Goal: Task Accomplishment & Management: Manage account settings

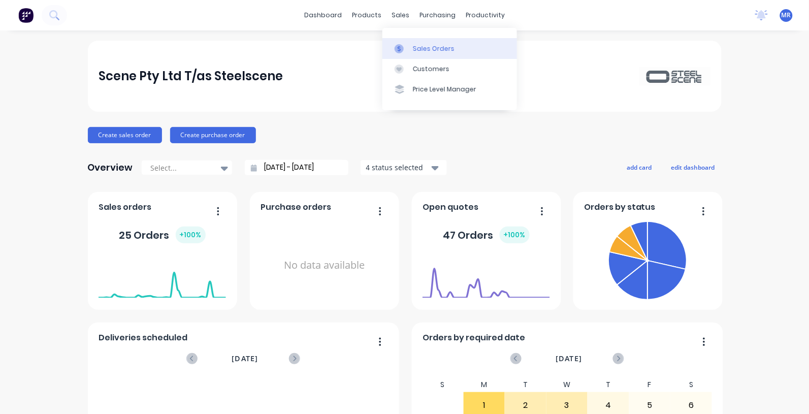
click at [422, 47] on div "Sales Orders" at bounding box center [434, 48] width 42 height 9
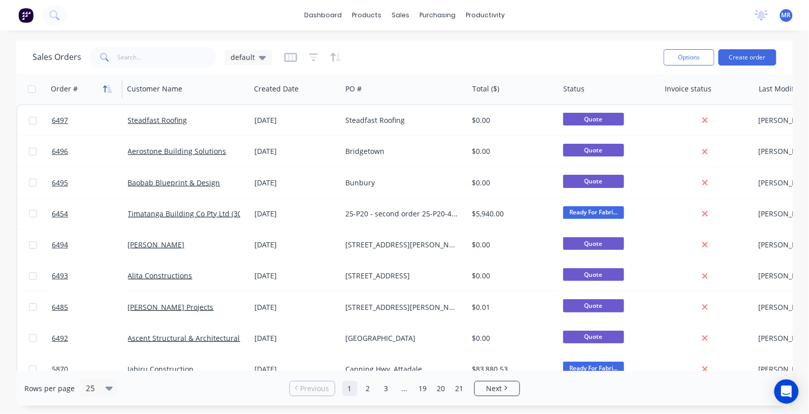
click at [111, 87] on icon "button" at bounding box center [107, 89] width 9 height 8
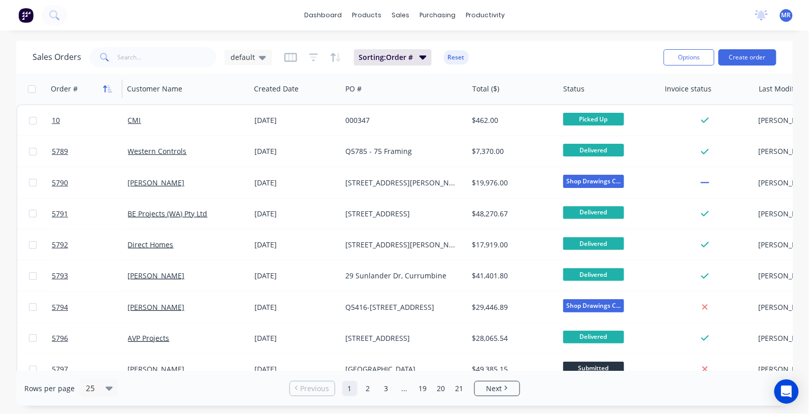
click at [111, 87] on icon "button" at bounding box center [107, 89] width 9 height 8
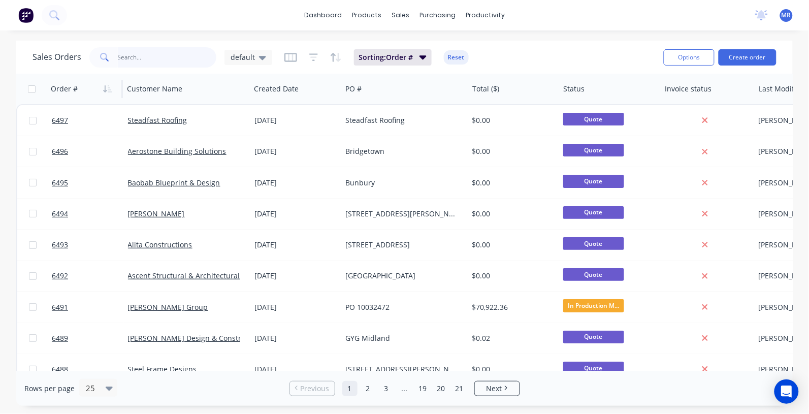
drag, startPoint x: 149, startPoint y: 58, endPoint x: 159, endPoint y: 59, distance: 10.2
click at [149, 58] on input "text" at bounding box center [167, 57] width 99 height 20
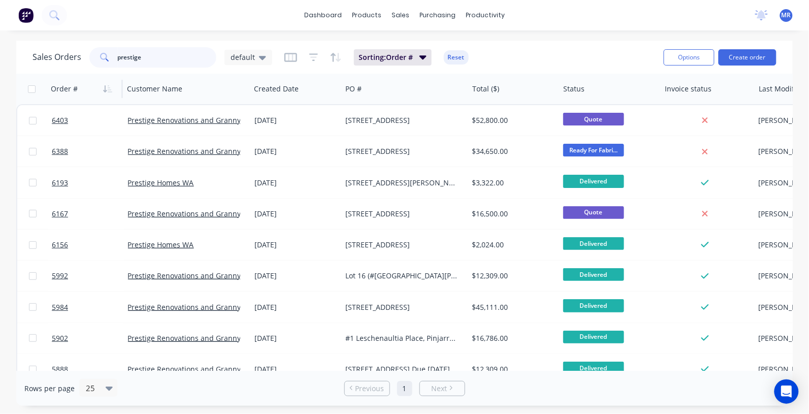
type input "prestige"
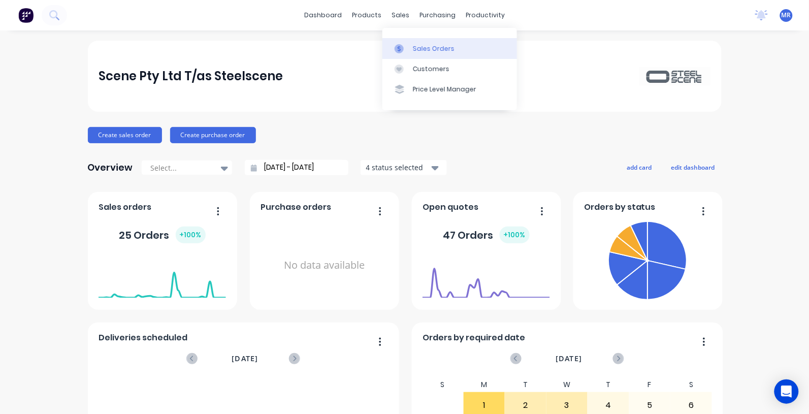
click at [428, 47] on div "Sales Orders" at bounding box center [434, 48] width 42 height 9
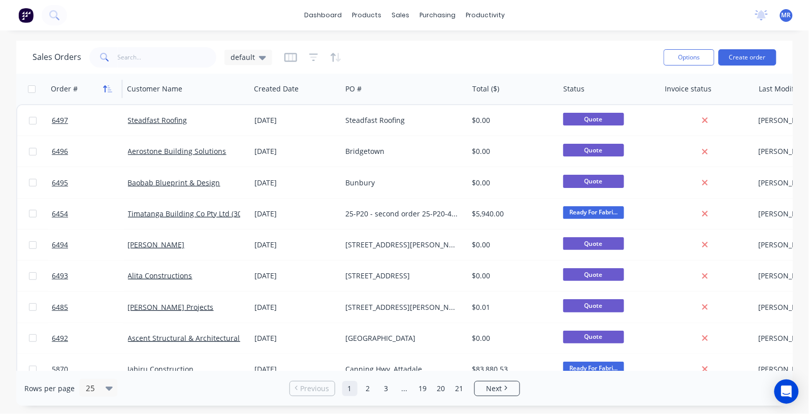
click at [111, 91] on icon "button" at bounding box center [110, 88] width 5 height 7
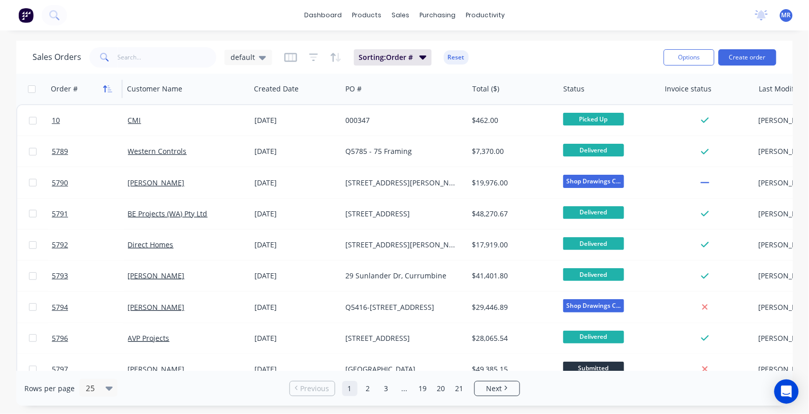
click at [110, 90] on icon "button" at bounding box center [107, 89] width 9 height 8
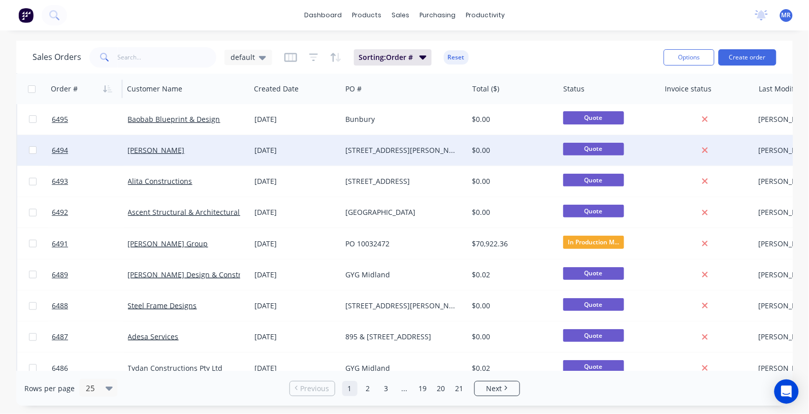
scroll to position [127, 0]
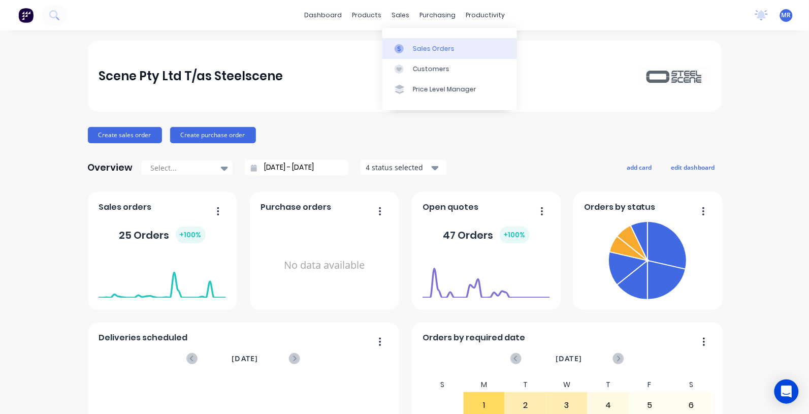
click at [430, 44] on div "Sales Orders" at bounding box center [434, 48] width 42 height 9
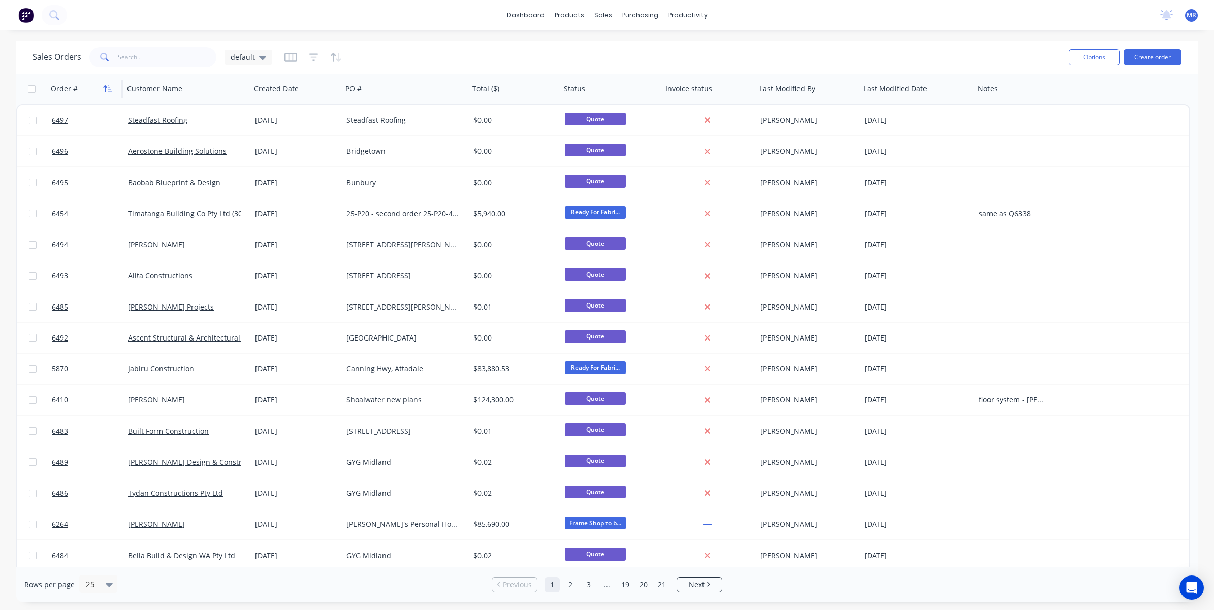
click at [107, 81] on button "button" at bounding box center [107, 88] width 15 height 15
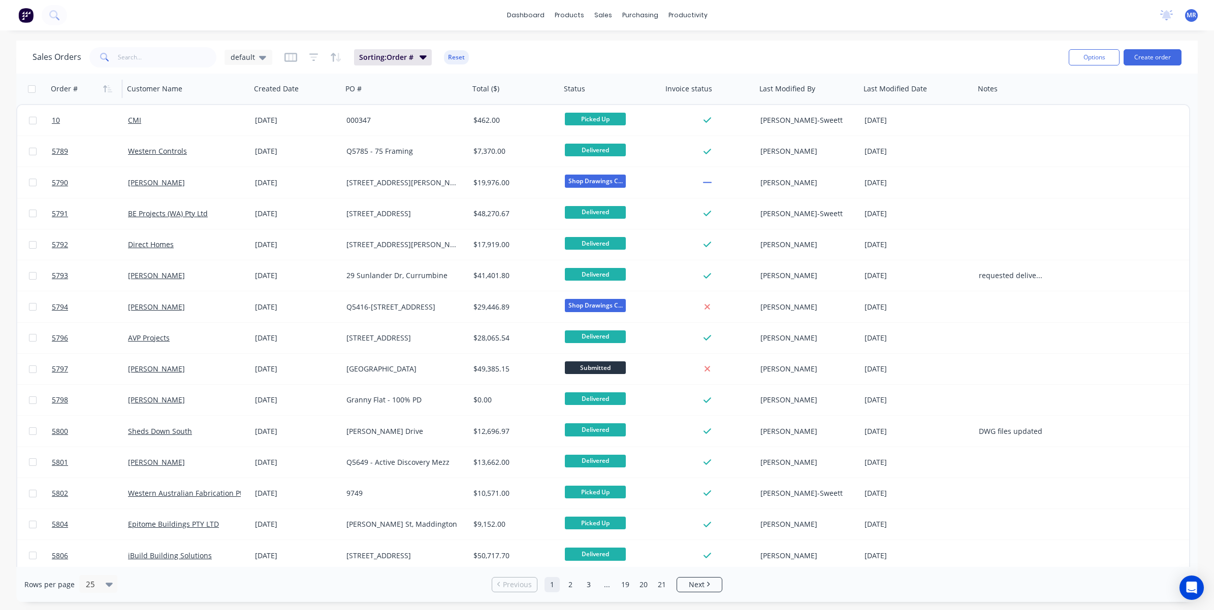
click at [107, 81] on button "button" at bounding box center [107, 88] width 15 height 15
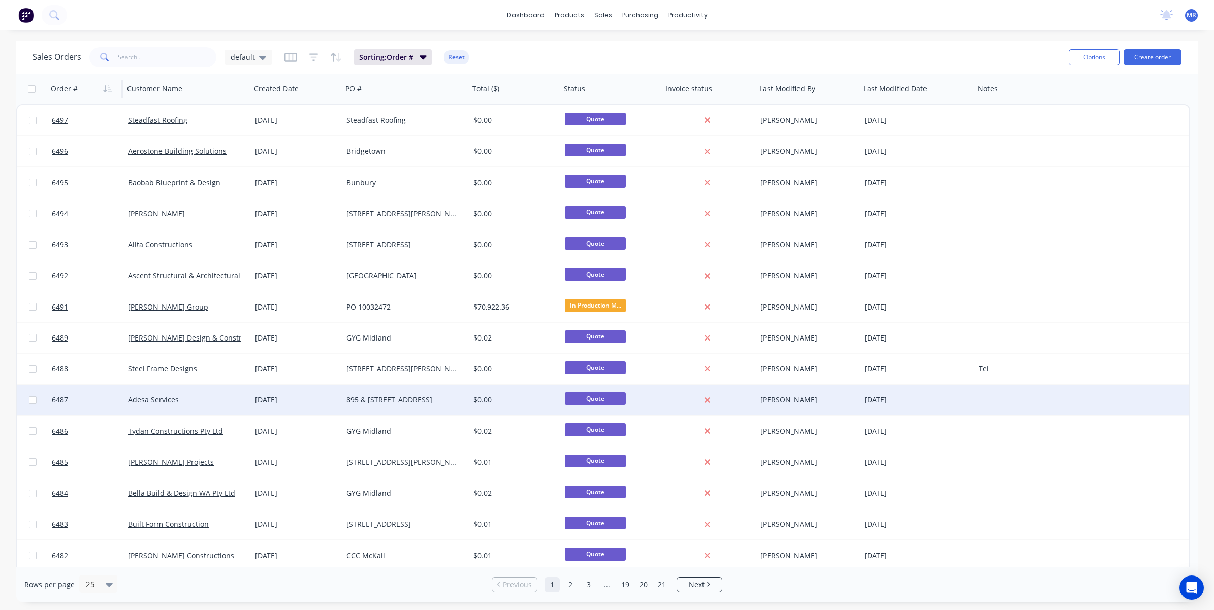
click at [361, 399] on div "895 & [STREET_ADDRESS]" at bounding box center [402, 400] width 113 height 10
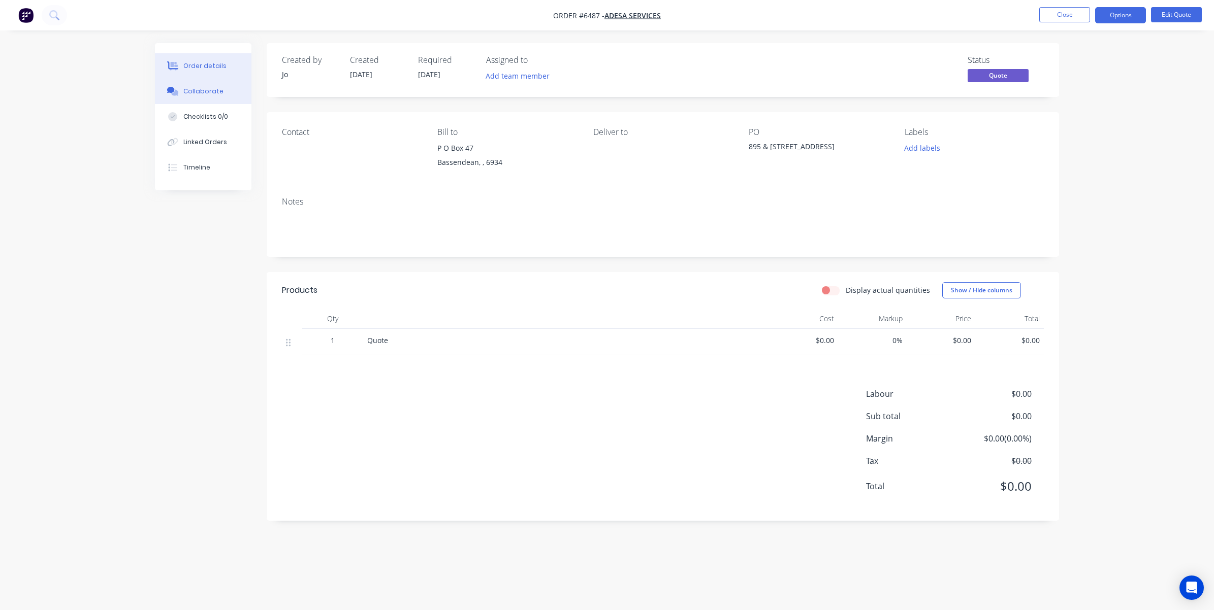
click at [202, 89] on div "Collaborate" at bounding box center [203, 91] width 40 height 9
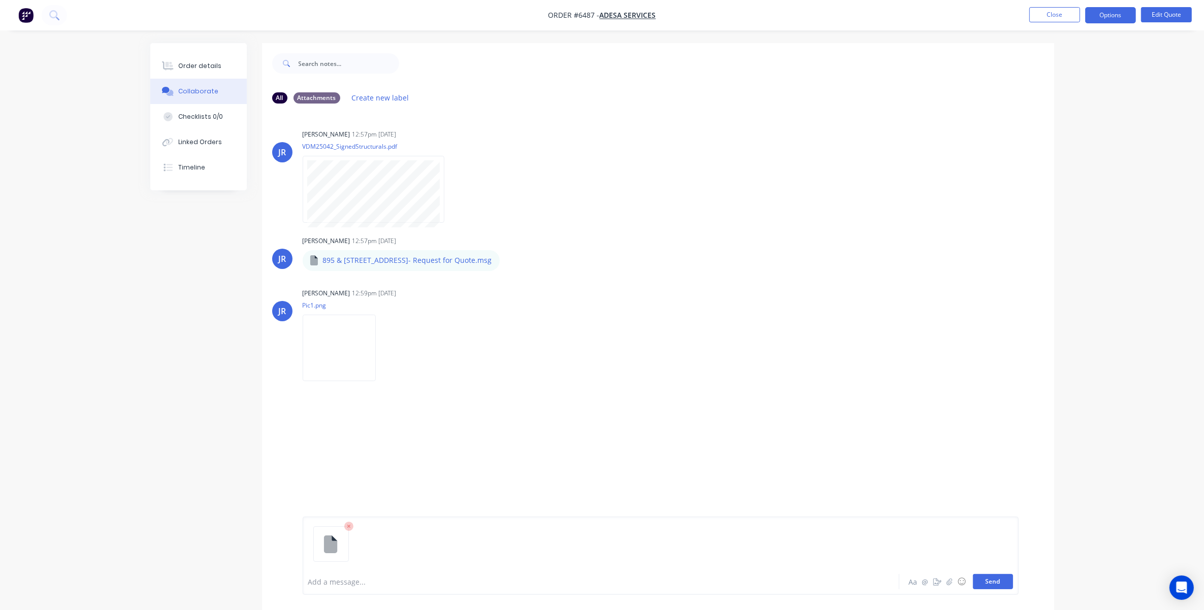
click at [809, 413] on button "Send" at bounding box center [993, 581] width 40 height 15
click at [809, 18] on button "Close" at bounding box center [1054, 14] width 51 height 15
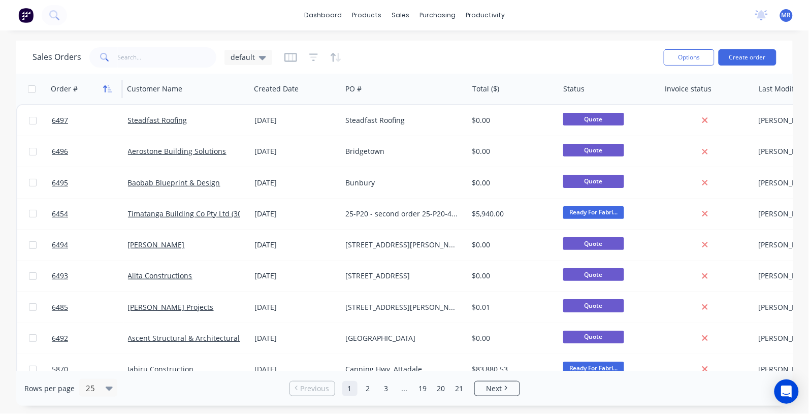
click at [103, 92] on icon "button" at bounding box center [107, 89] width 9 height 8
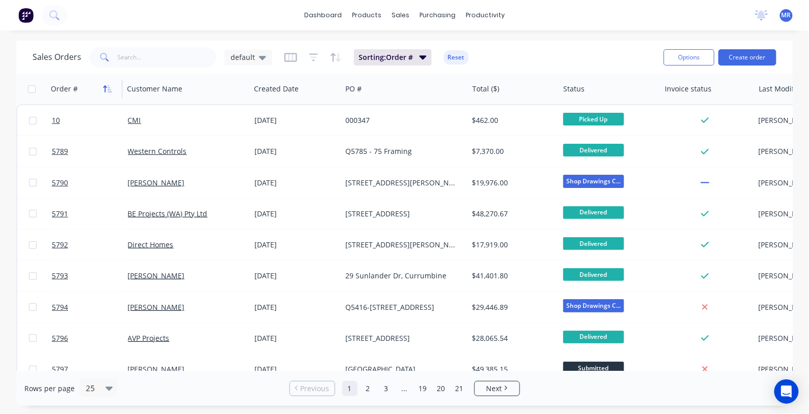
click at [106, 87] on icon "button" at bounding box center [107, 89] width 9 height 8
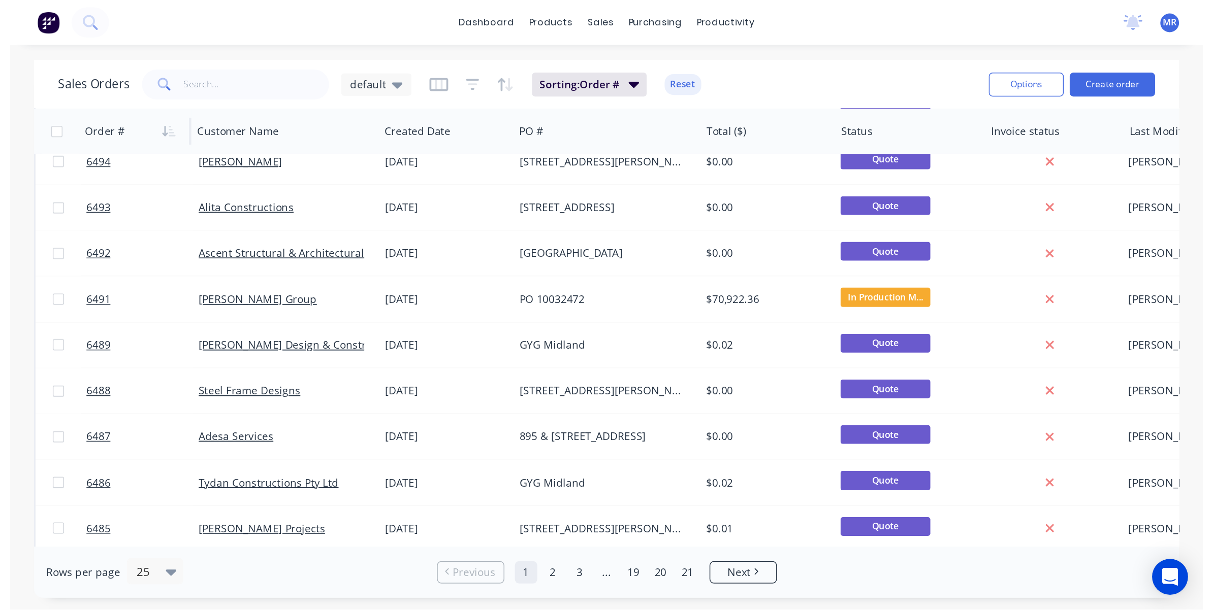
scroll to position [127, 0]
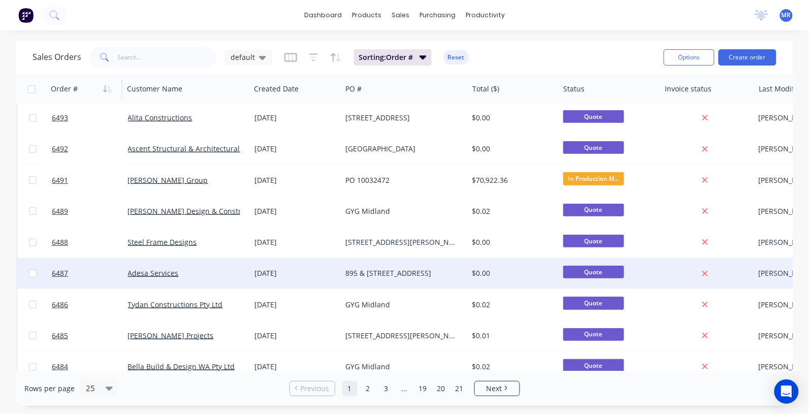
click at [361, 270] on div "895 & [STREET_ADDRESS]" at bounding box center [401, 273] width 113 height 10
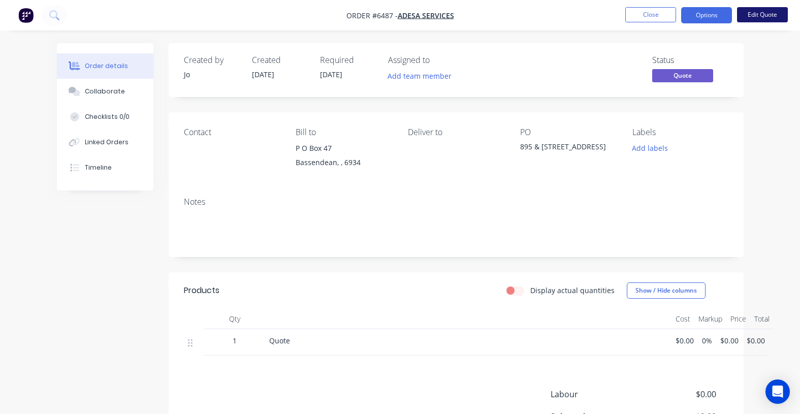
click at [750, 16] on button "Edit Quote" at bounding box center [762, 14] width 51 height 15
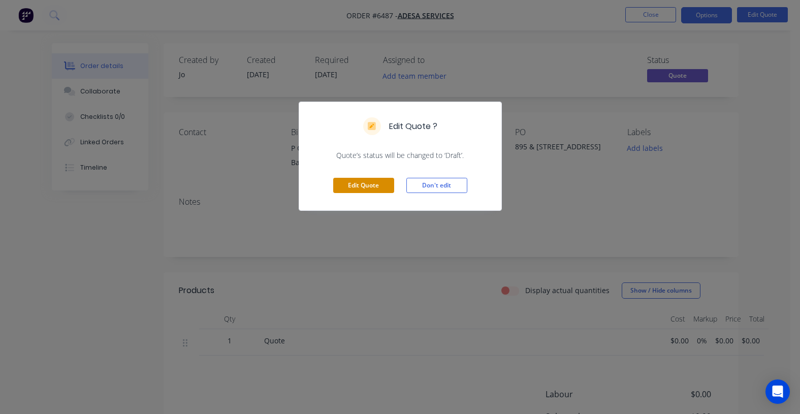
click at [382, 183] on button "Edit Quote" at bounding box center [363, 185] width 61 height 15
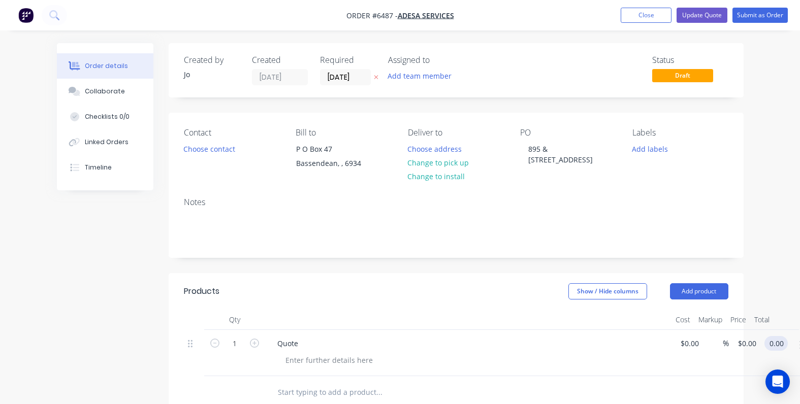
click at [778, 344] on input "0.00" at bounding box center [777, 343] width 19 height 15
type input "0.01"
type input "$0.01"
click at [458, 263] on div "Created by [PERSON_NAME] Created [DATE] Required [DATE] Assigned to Add team me…" at bounding box center [456, 348] width 575 height 610
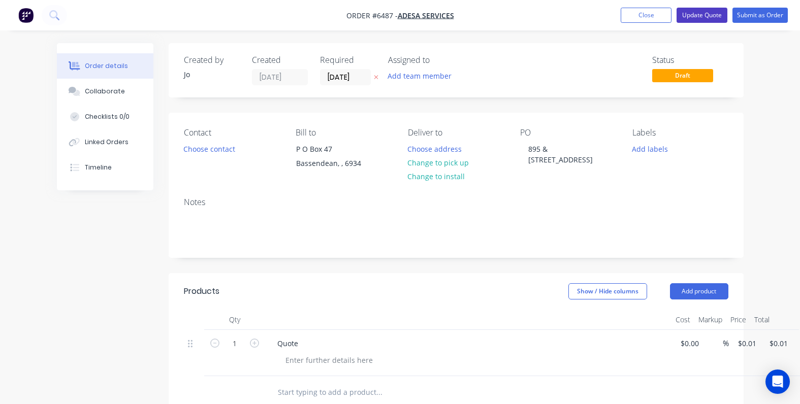
click at [704, 18] on button "Update Quote" at bounding box center [701, 15] width 51 height 15
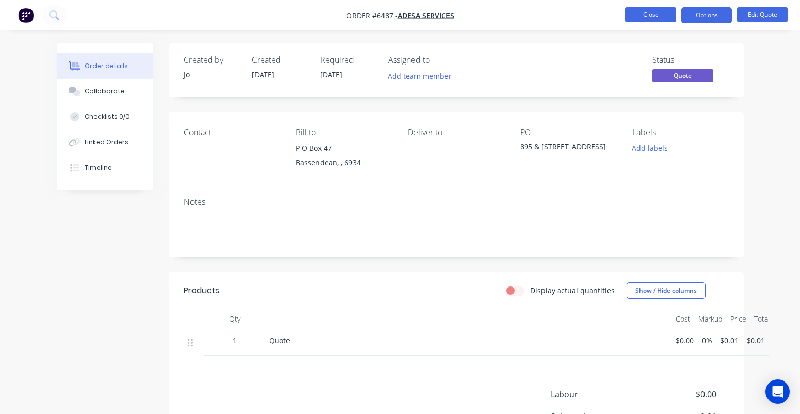
click at [655, 19] on button "Close" at bounding box center [650, 14] width 51 height 15
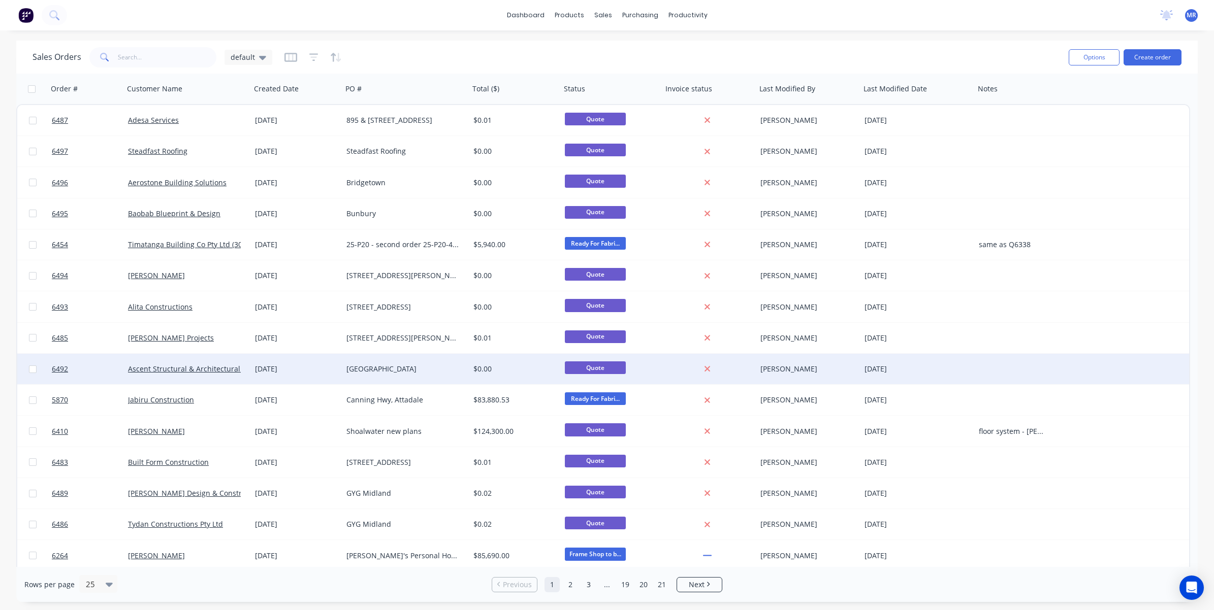
click at [367, 371] on div "[GEOGRAPHIC_DATA]" at bounding box center [402, 369] width 113 height 10
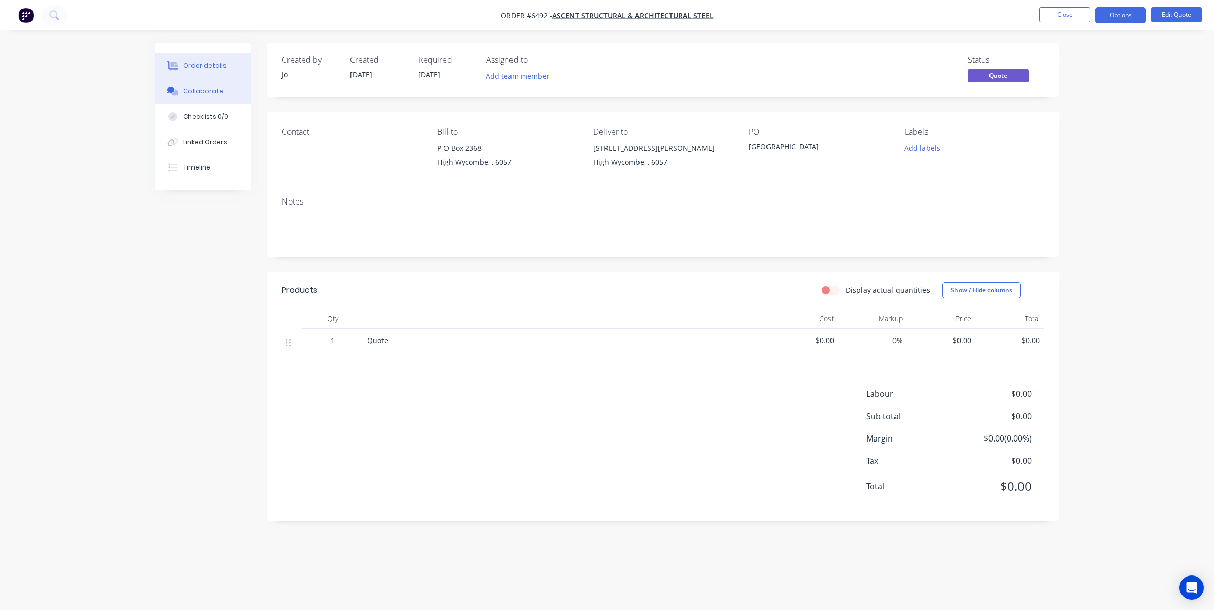
click at [197, 89] on div "Collaborate" at bounding box center [203, 91] width 40 height 9
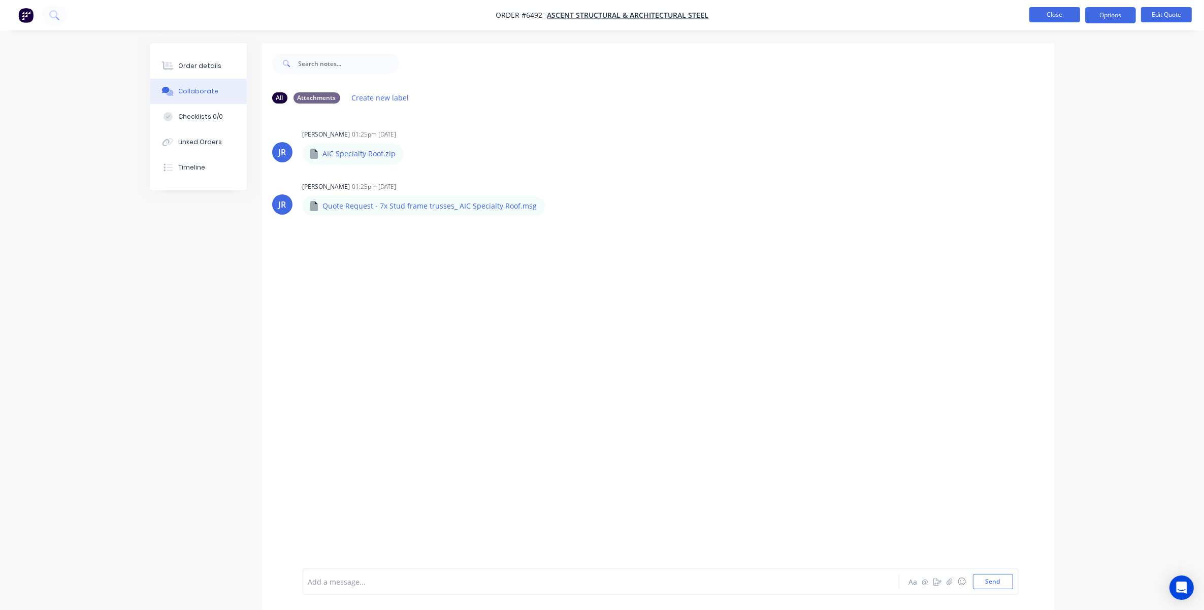
click at [809, 12] on button "Close" at bounding box center [1054, 14] width 51 height 15
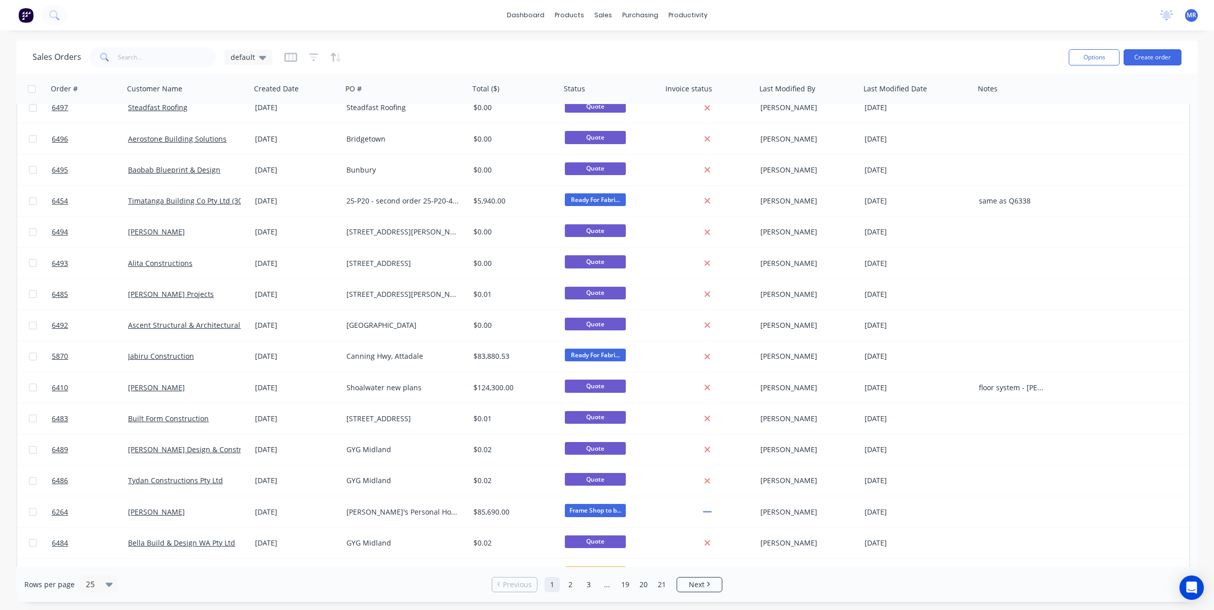
scroll to position [63, 0]
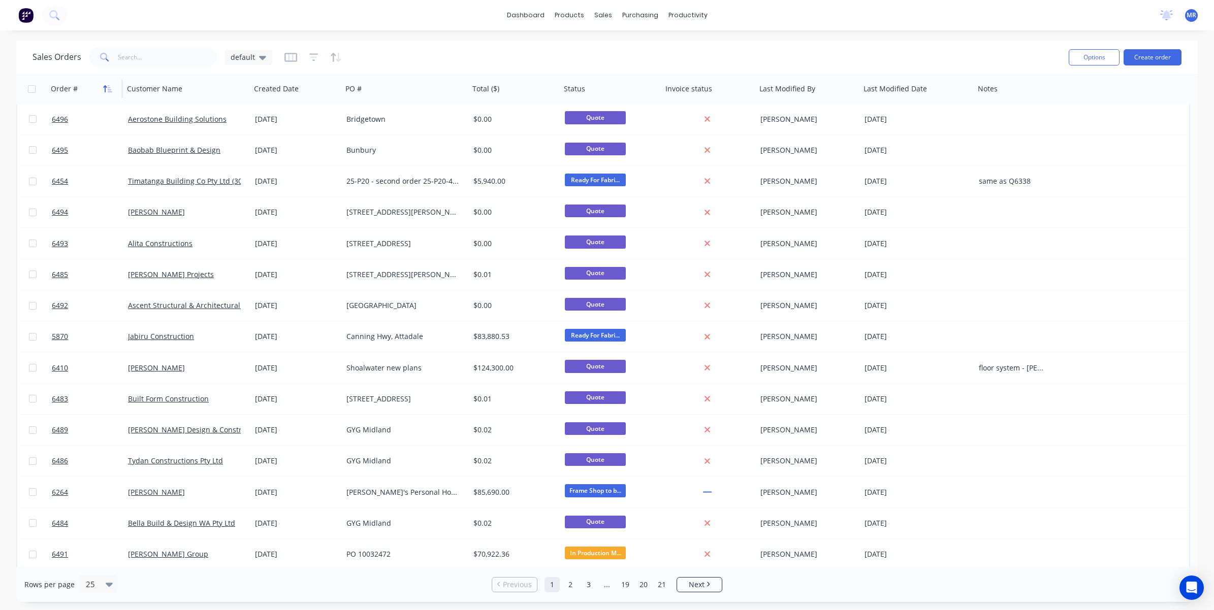
click at [102, 89] on button "button" at bounding box center [107, 88] width 15 height 15
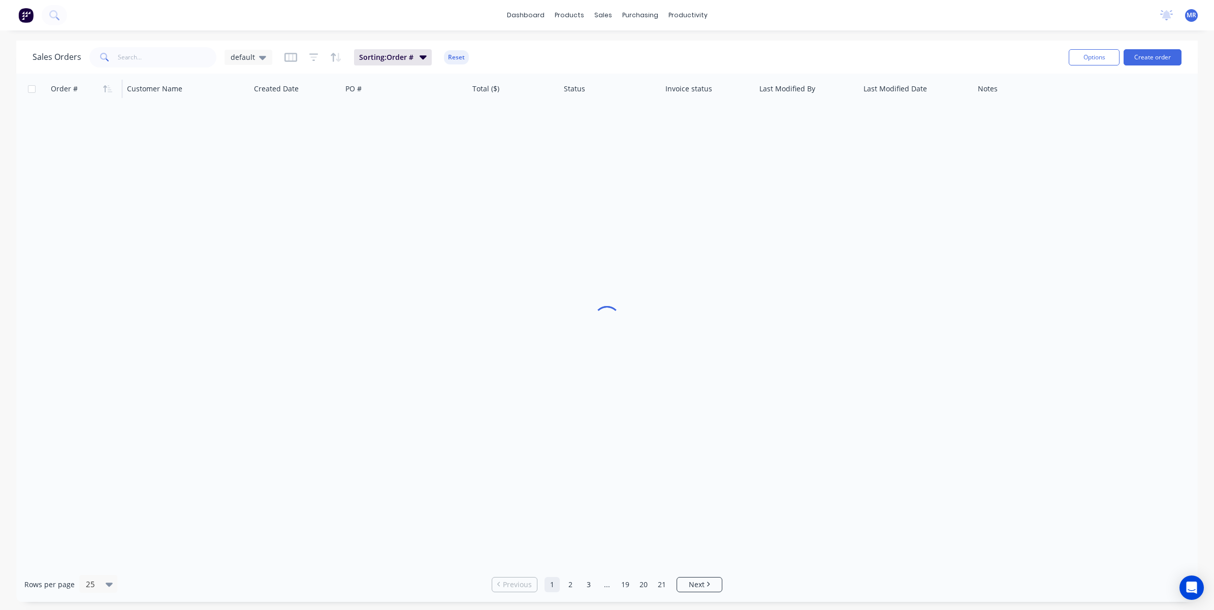
scroll to position [0, 0]
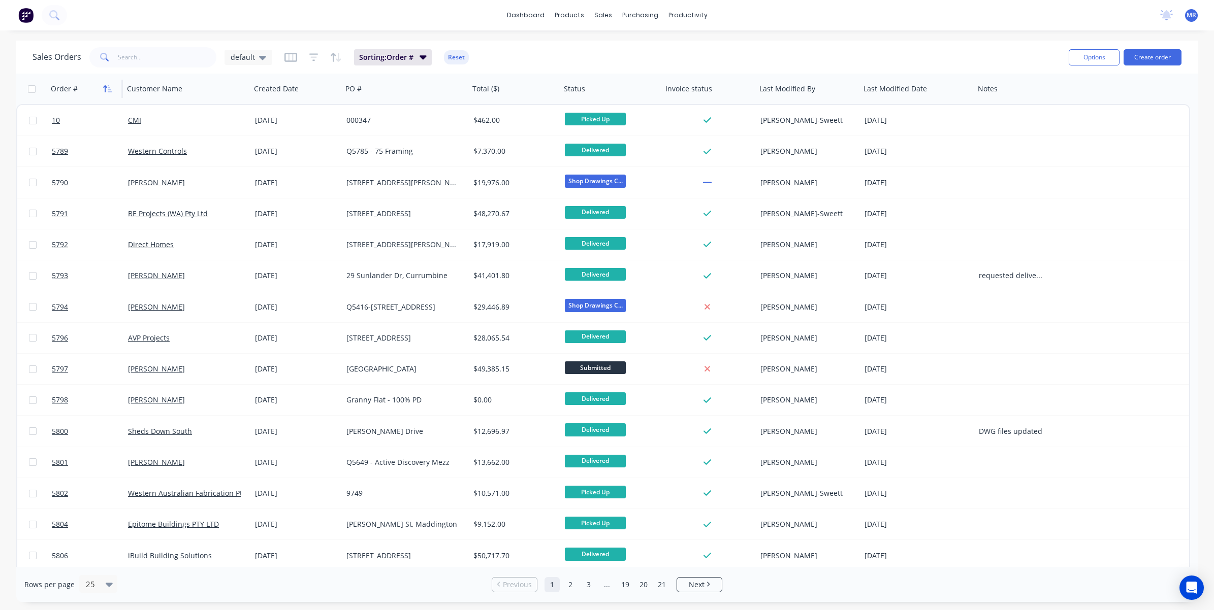
click at [103, 87] on icon "button" at bounding box center [107, 89] width 9 height 8
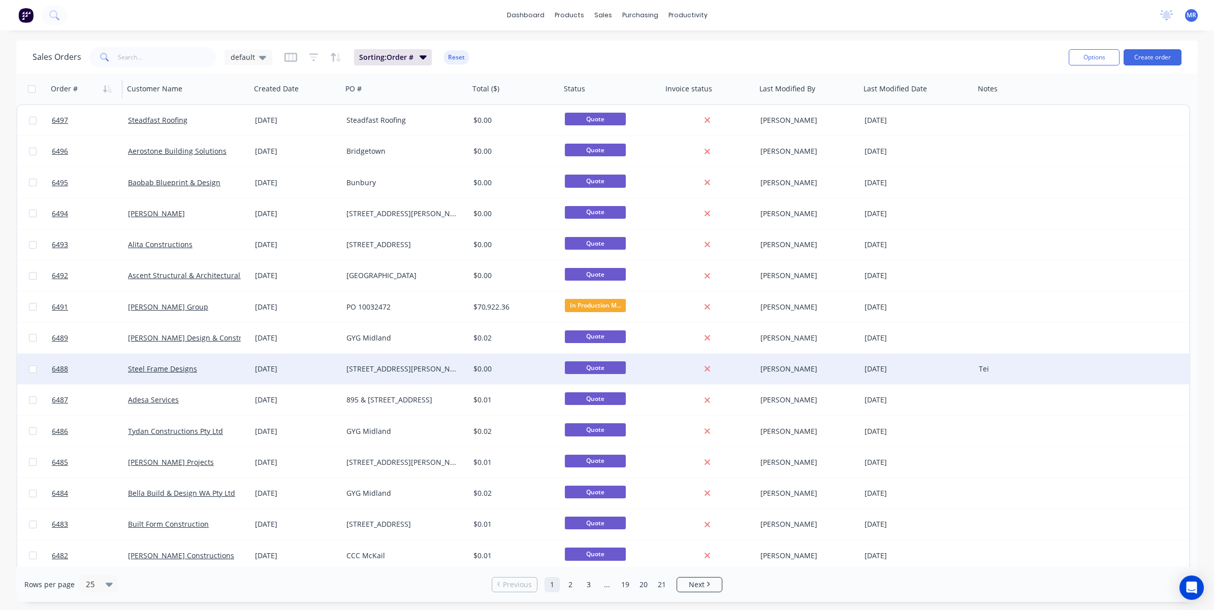
click at [398, 361] on div "[STREET_ADDRESS][PERSON_NAME]" at bounding box center [405, 369] width 127 height 30
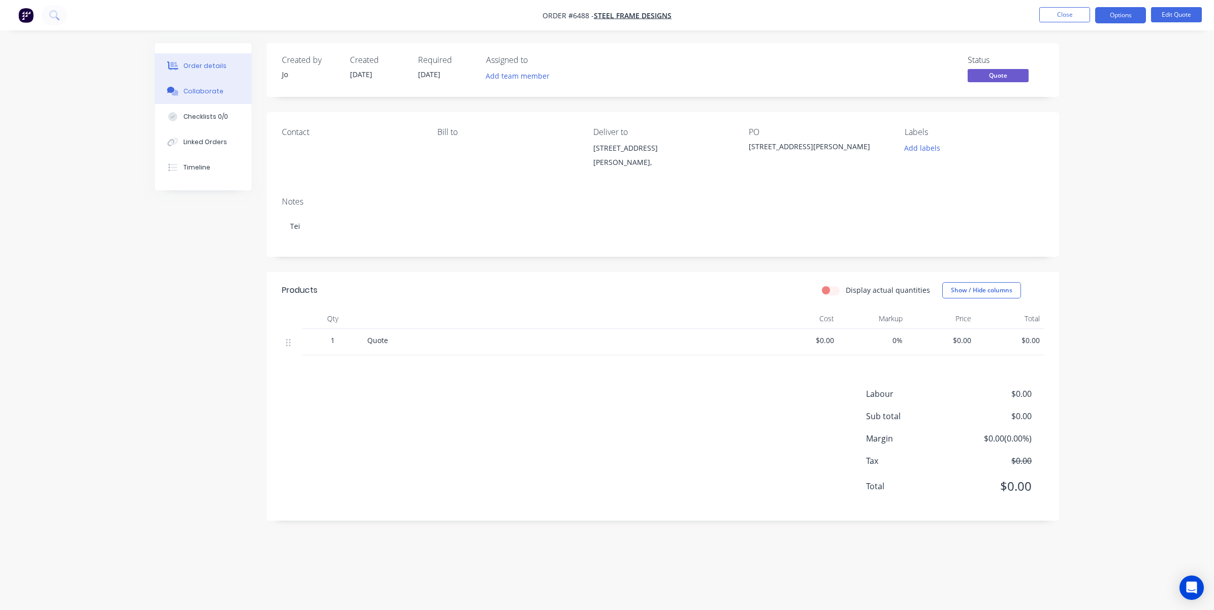
click at [202, 91] on div "Collaborate" at bounding box center [203, 91] width 40 height 9
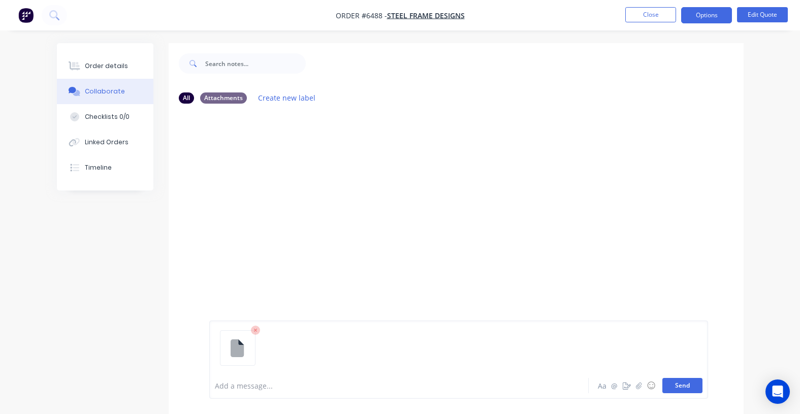
click at [674, 384] on button "Send" at bounding box center [682, 385] width 40 height 15
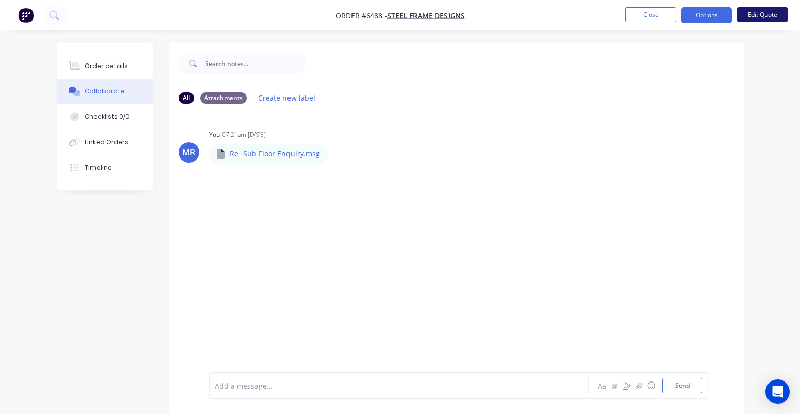
click at [760, 16] on button "Edit Quote" at bounding box center [762, 14] width 51 height 15
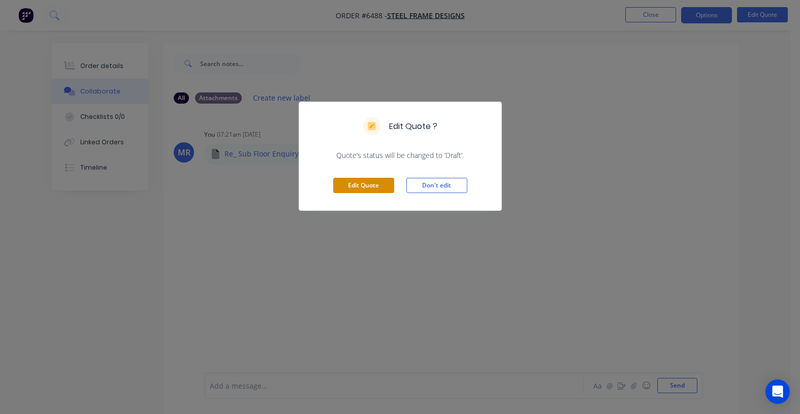
drag, startPoint x: 367, startPoint y: 189, endPoint x: 377, endPoint y: 197, distance: 12.4
click at [366, 189] on button "Edit Quote" at bounding box center [363, 185] width 61 height 15
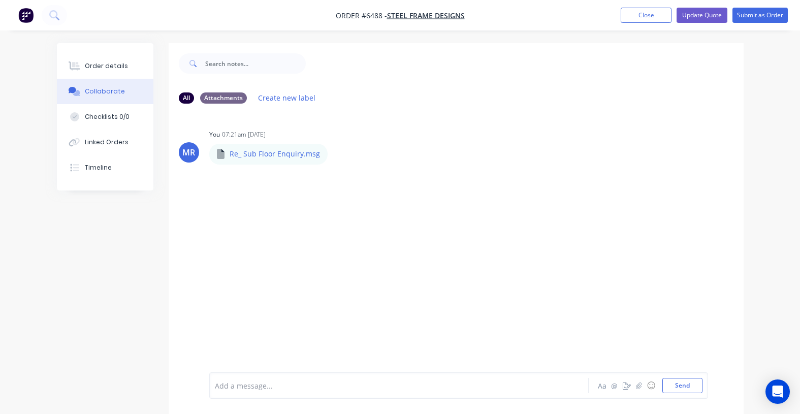
click at [263, 384] on div at bounding box center [397, 385] width 365 height 11
click at [675, 385] on button "Send" at bounding box center [682, 385] width 40 height 15
drag, startPoint x: 661, startPoint y: 18, endPoint x: 664, endPoint y: 28, distance: 11.1
click at [660, 18] on button "Close" at bounding box center [646, 15] width 51 height 15
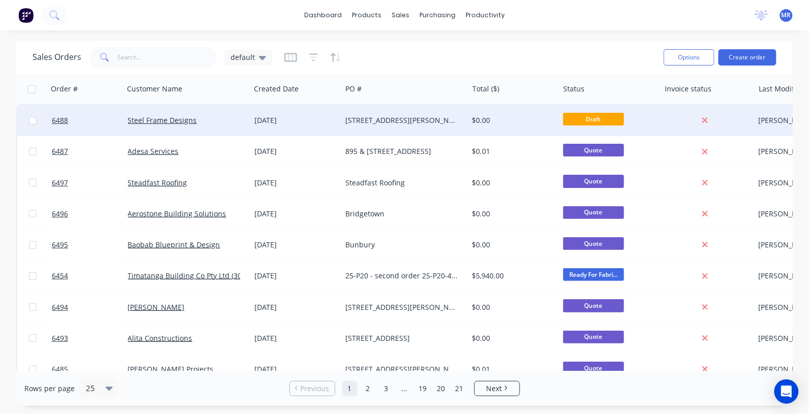
click at [396, 118] on div "[STREET_ADDRESS][PERSON_NAME]" at bounding box center [401, 120] width 113 height 10
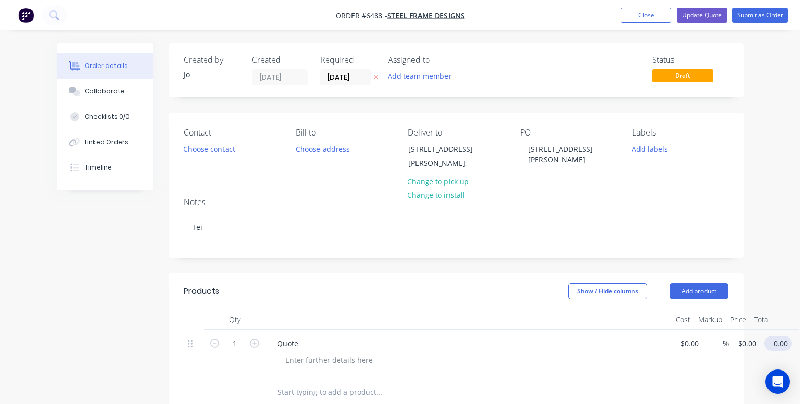
click at [774, 339] on input "0.00" at bounding box center [779, 343] width 23 height 15
type input "0.03"
type input "$0.03"
click at [684, 16] on button "Update Quote" at bounding box center [701, 15] width 51 height 15
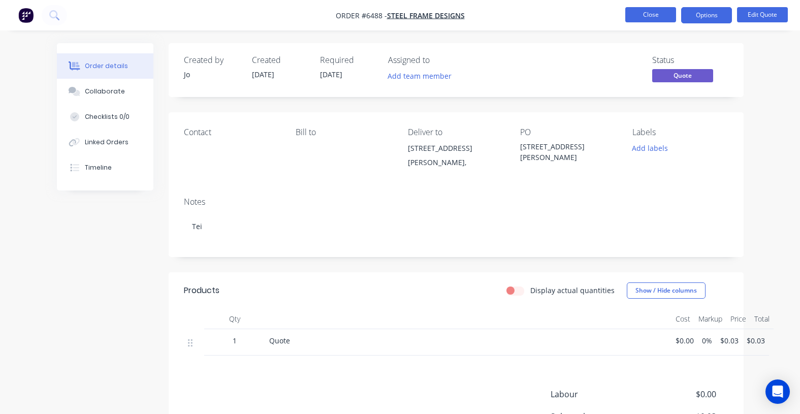
click at [636, 14] on button "Close" at bounding box center [650, 14] width 51 height 15
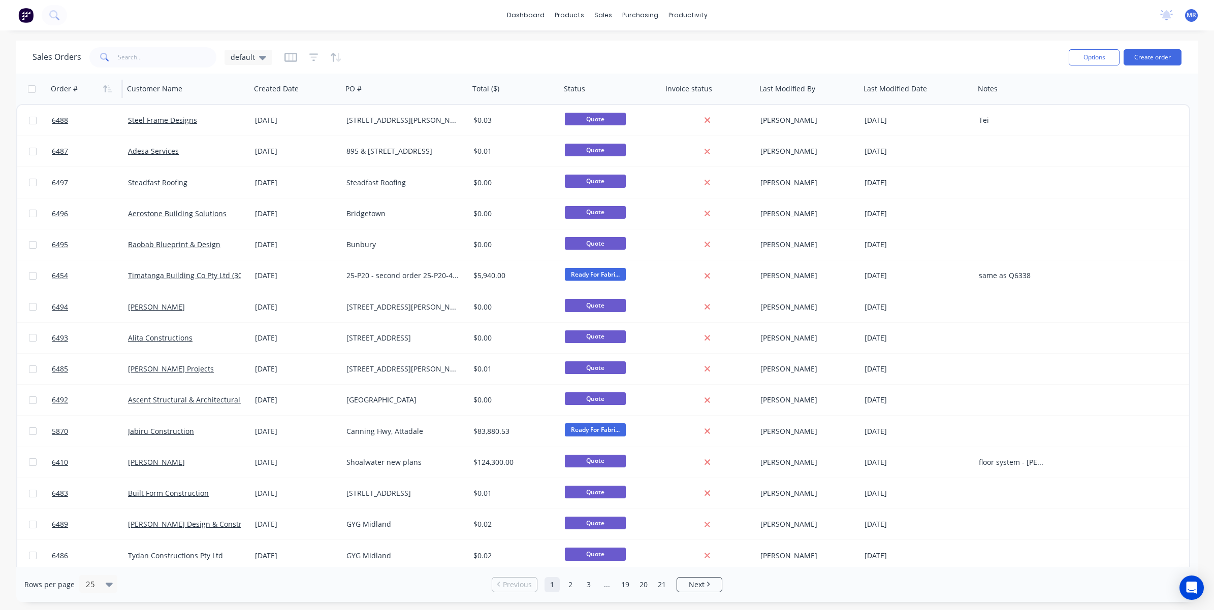
click at [99, 90] on div "Order #" at bounding box center [83, 89] width 65 height 20
click at [102, 89] on button "button" at bounding box center [107, 88] width 15 height 15
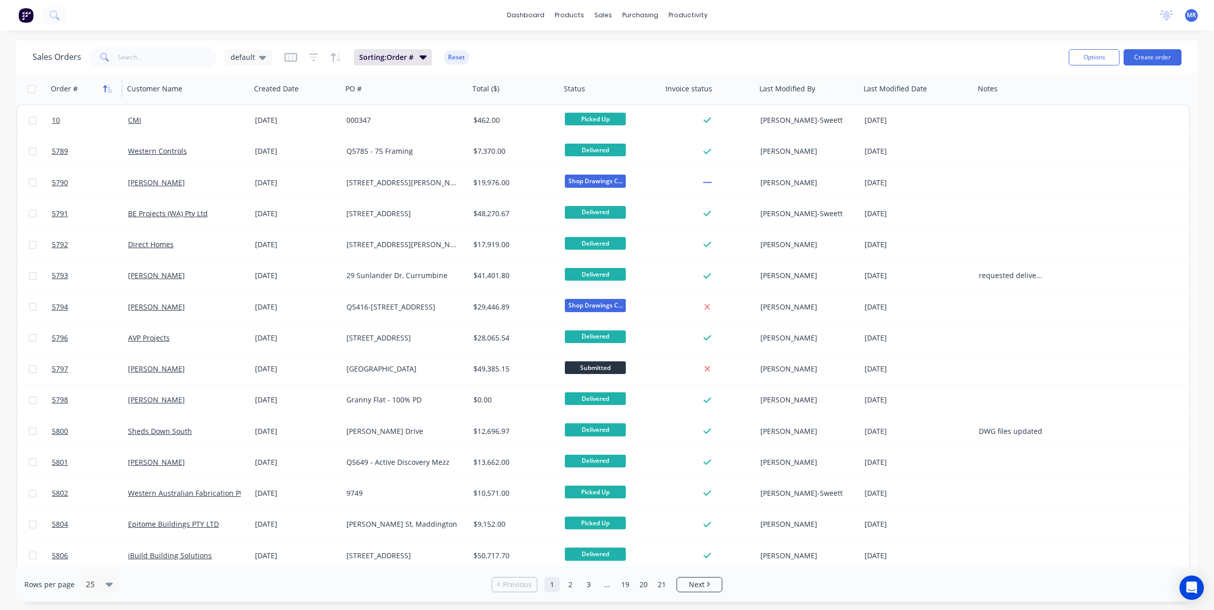
click at [108, 90] on icon "button" at bounding box center [110, 88] width 5 height 7
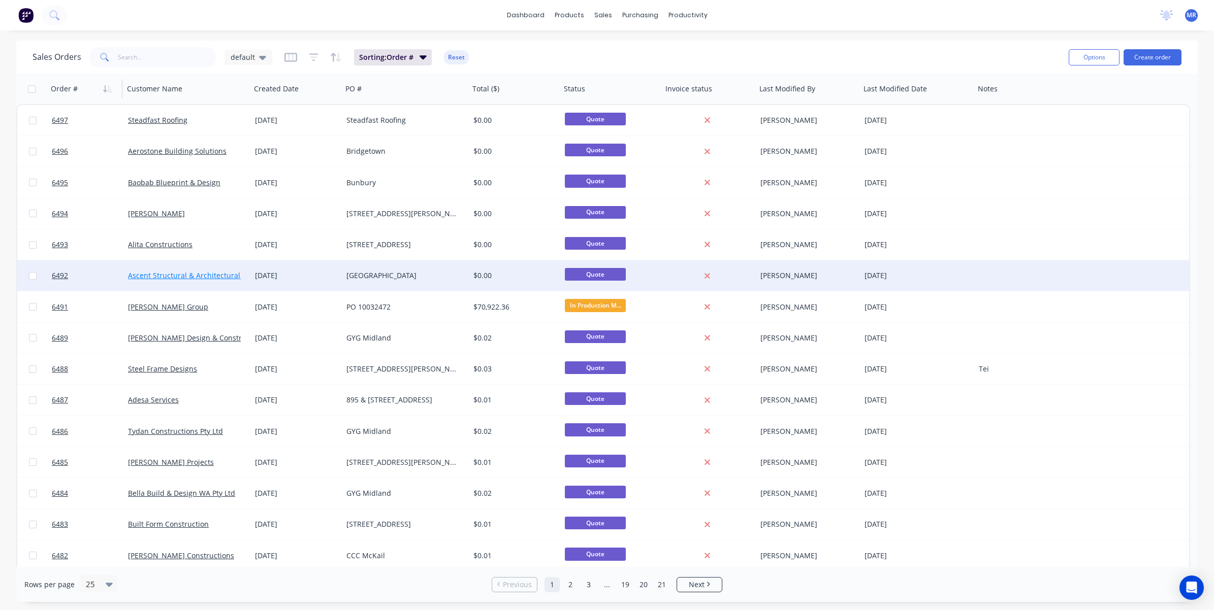
click at [204, 275] on link "Ascent Structural & Architectural Steel" at bounding box center [193, 276] width 131 height 10
